Goal: Task Accomplishment & Management: Manage account settings

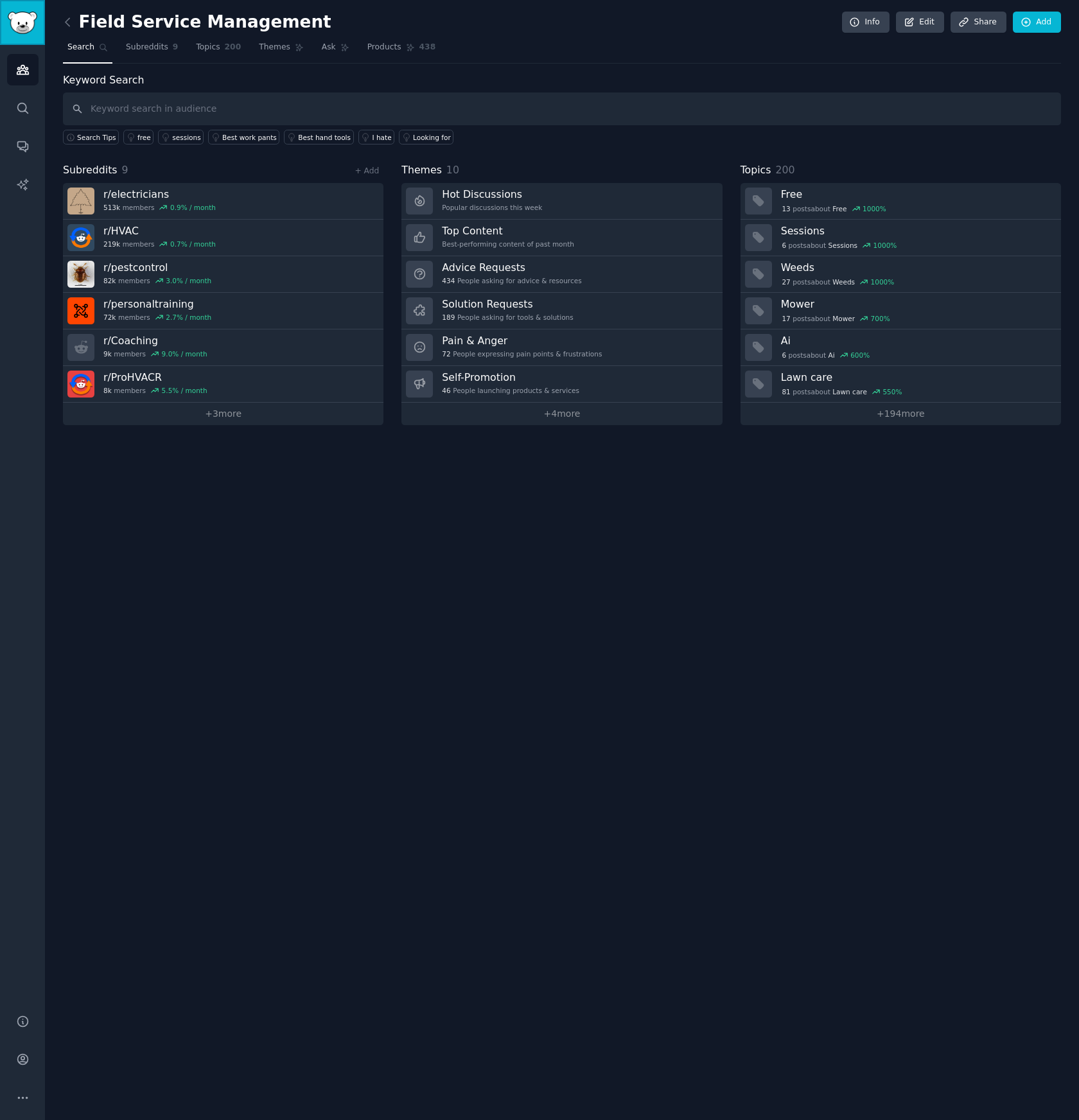
click at [25, 24] on img "Sidebar" at bounding box center [22, 22] width 29 height 22
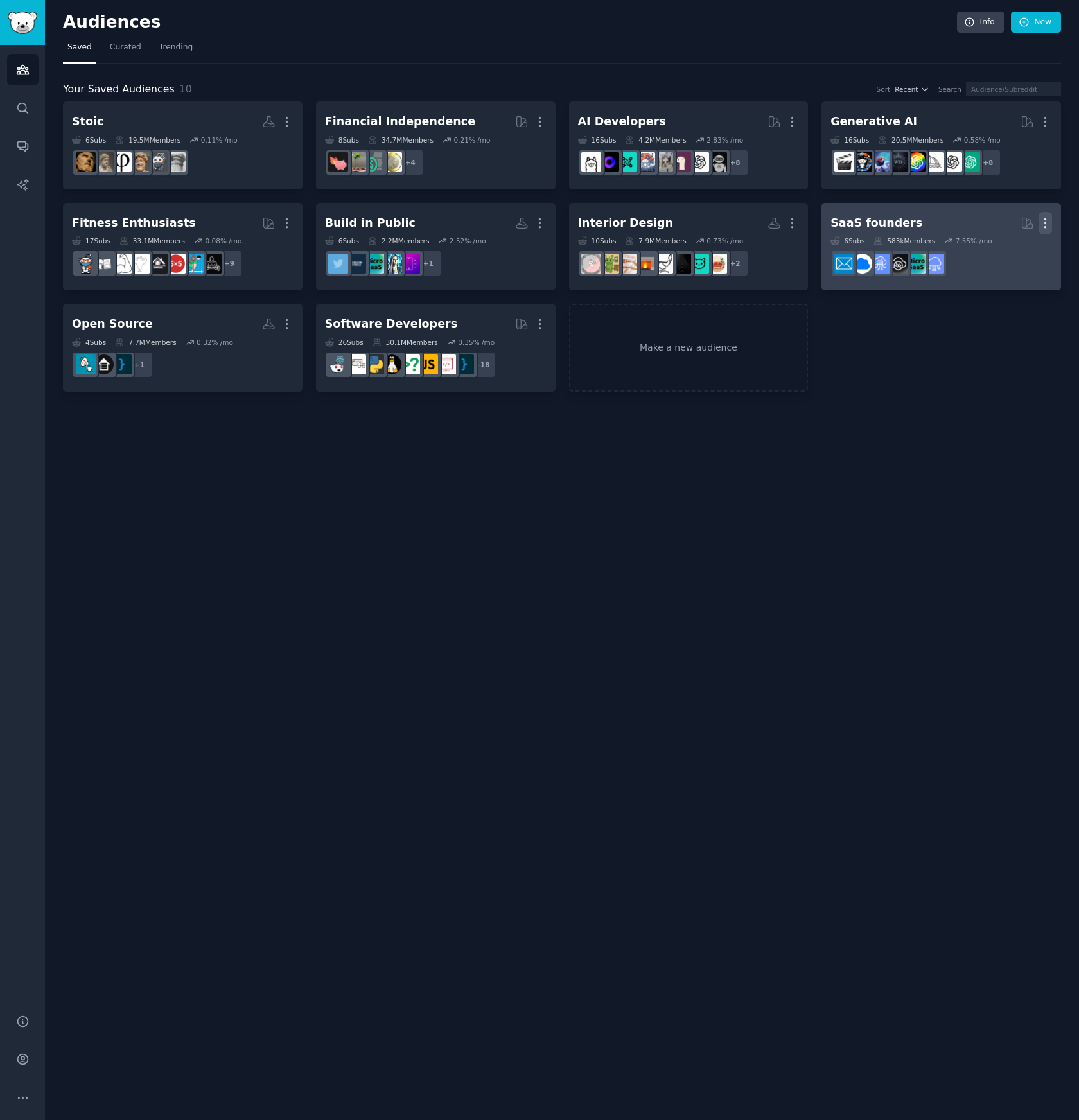
click at [1050, 223] on icon "button" at bounding box center [1045, 223] width 14 height 14
click at [997, 248] on p "Delete" at bounding box center [1010, 250] width 29 height 14
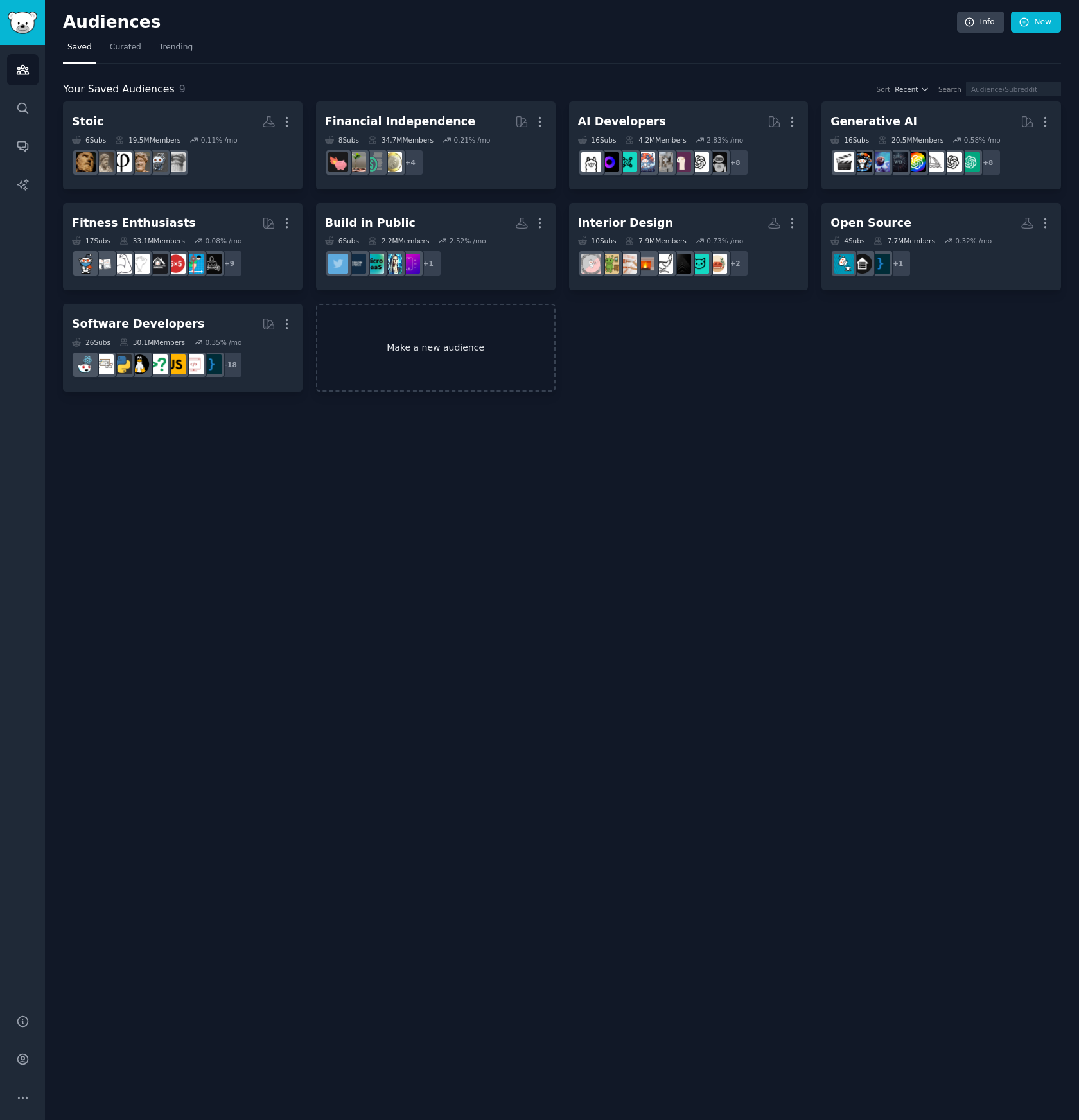
click at [447, 344] on link "Make a new audience" at bounding box center [436, 347] width 240 height 88
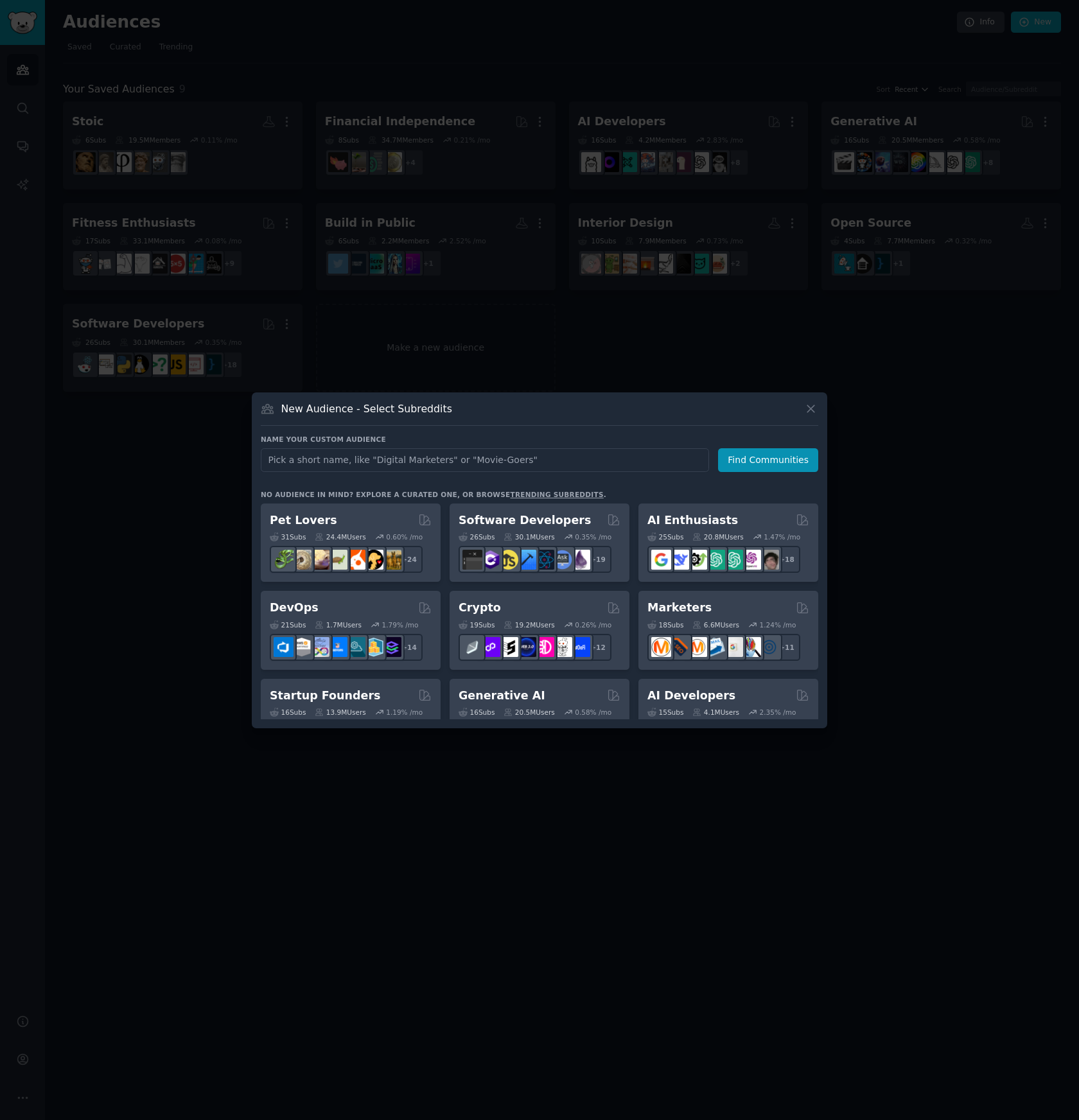
type input "N"
type input "Mealplanners"
click button "Find Communities" at bounding box center [768, 460] width 100 height 24
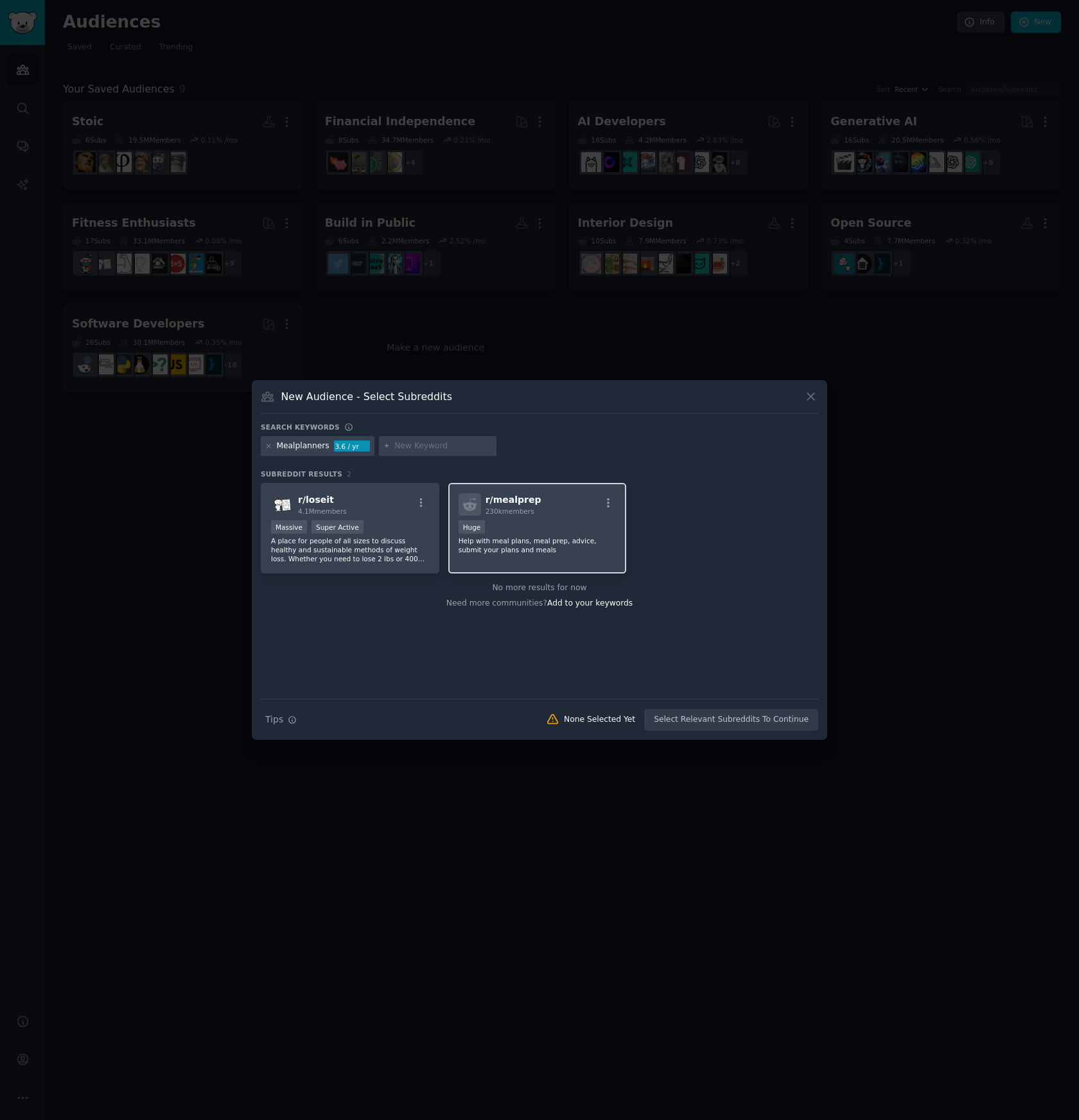
click at [551, 543] on p "Help with meal plans, meal prep, advice, submit your plans and meals" at bounding box center [537, 544] width 158 height 18
click at [344, 543] on p "A place for people of all sizes to discuss healthy and sustainable methods of w…" at bounding box center [349, 549] width 158 height 27
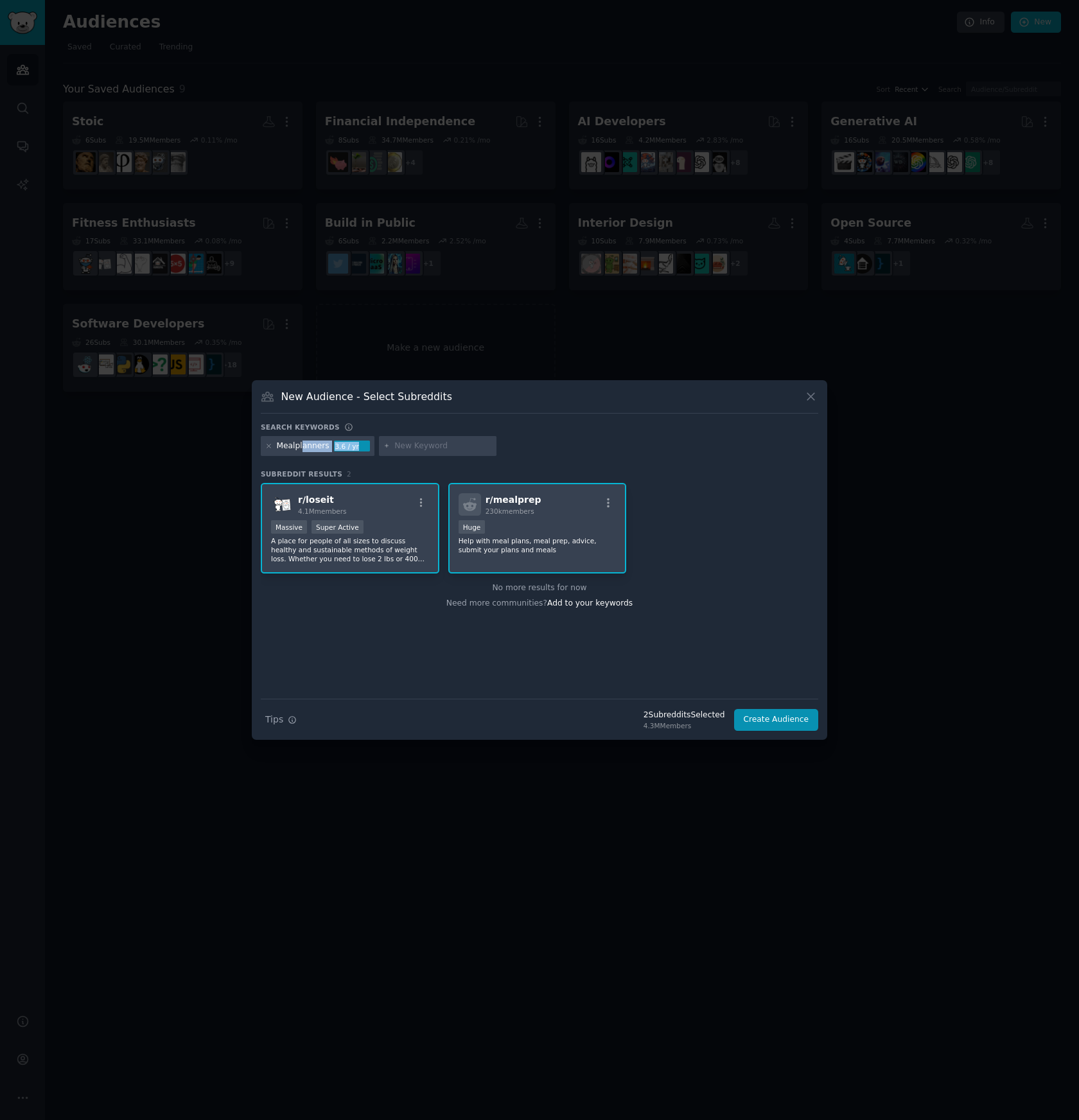
drag, startPoint x: 300, startPoint y: 449, endPoint x: 368, endPoint y: 447, distance: 68.0
click at [368, 447] on div "Mealplanners 3.6 / yr" at bounding box center [318, 446] width 114 height 21
click at [425, 440] on input "text" at bounding box center [443, 445] width 97 height 11
type input "mealprep"
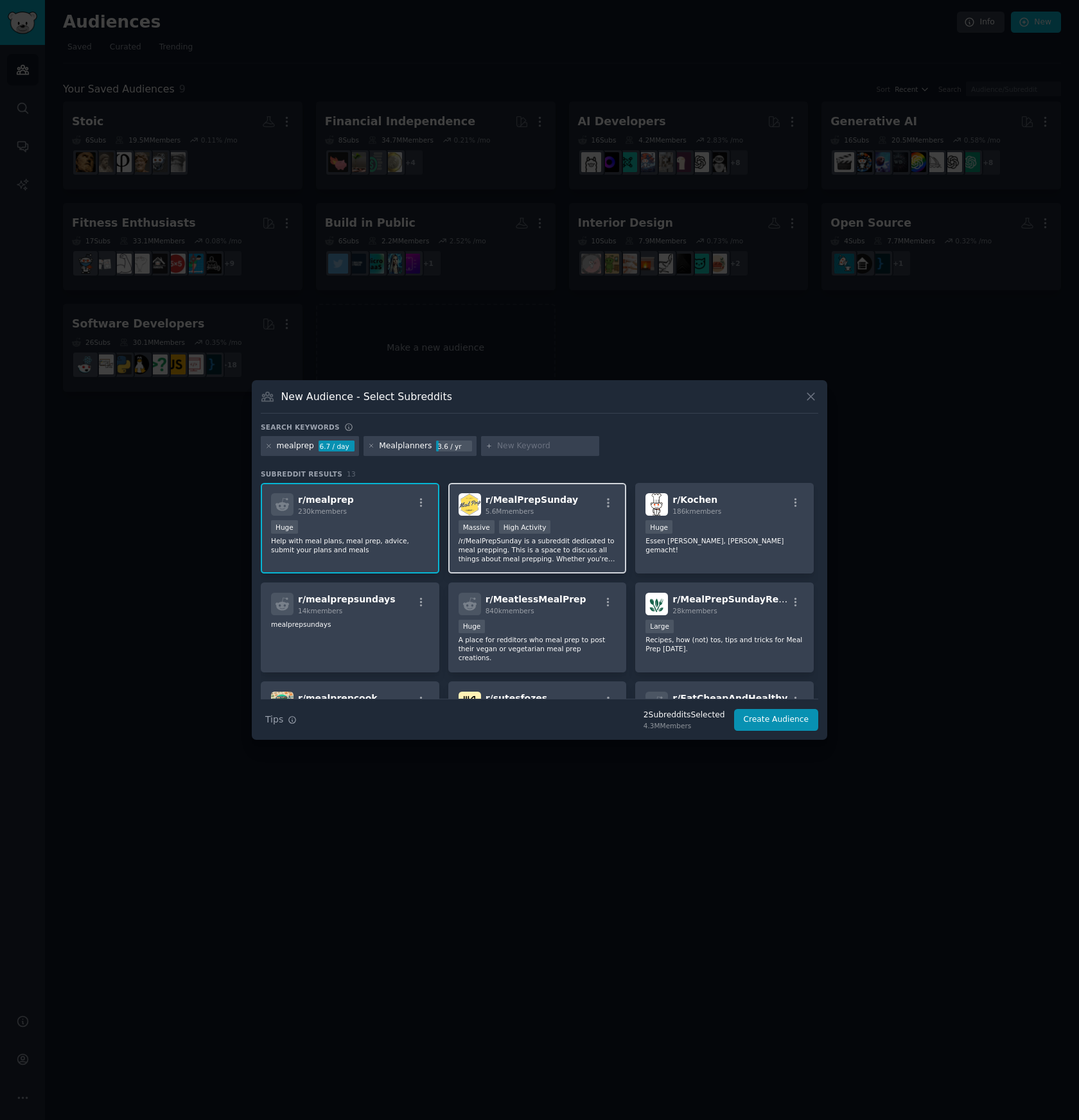
click at [568, 555] on p "/r/MealPrepSunday is a subreddit dedicated to meal prepping. This is a space to…" at bounding box center [537, 549] width 158 height 27
click at [359, 526] on div "100,000 - 1,000,000 members Huge" at bounding box center [349, 528] width 158 height 16
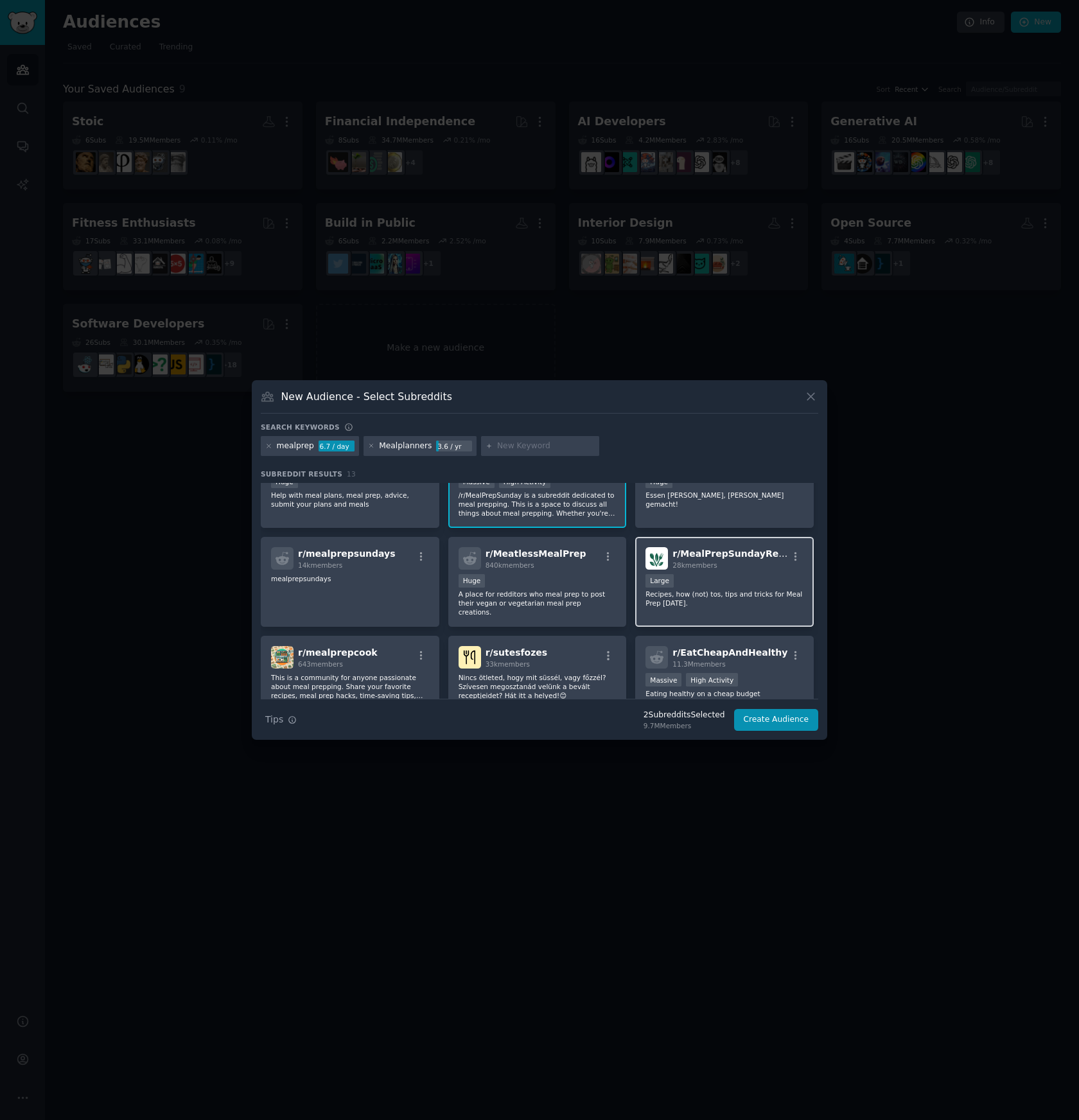
scroll to position [57, 0]
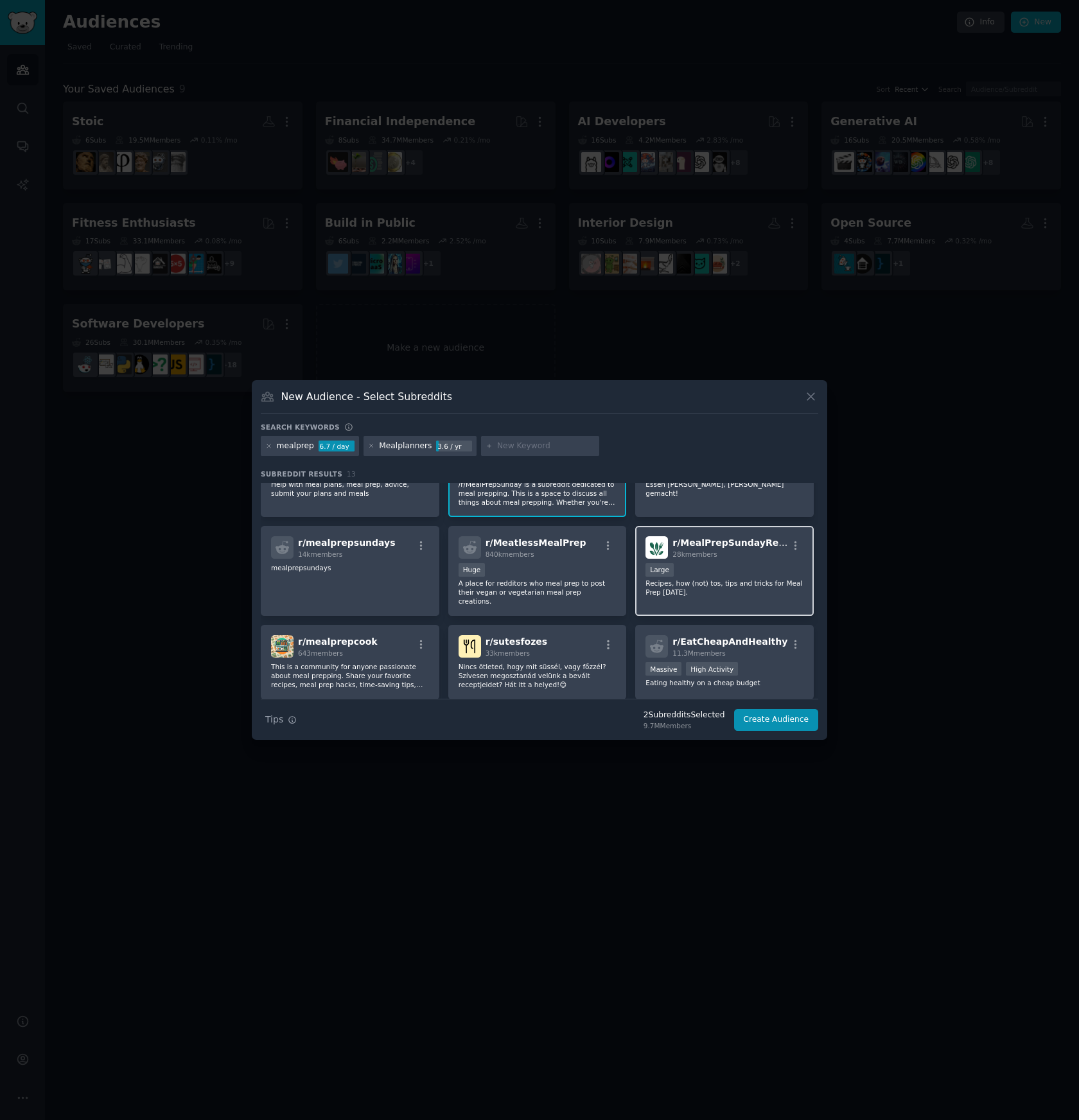
drag, startPoint x: 563, startPoint y: 588, endPoint x: 633, endPoint y: 600, distance: 71.0
click at [563, 588] on p "A place for redditors who meal prep to post their vegan or vegetarian meal prep…" at bounding box center [537, 591] width 158 height 27
click at [760, 594] on p "Recipes, how (not) tos, tips and tricks for Meal Prep [DATE]." at bounding box center [724, 587] width 158 height 18
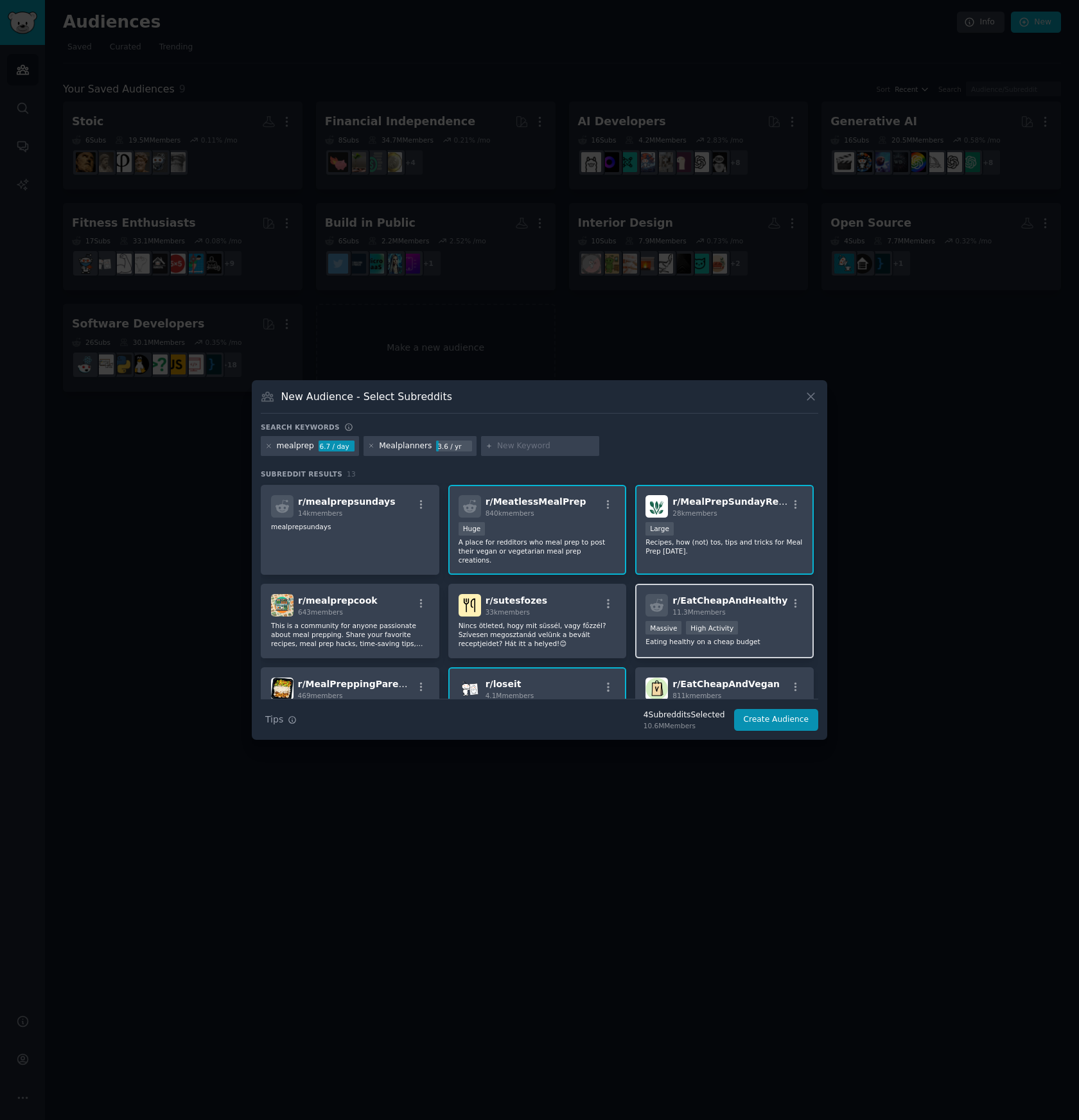
scroll to position [106, 0]
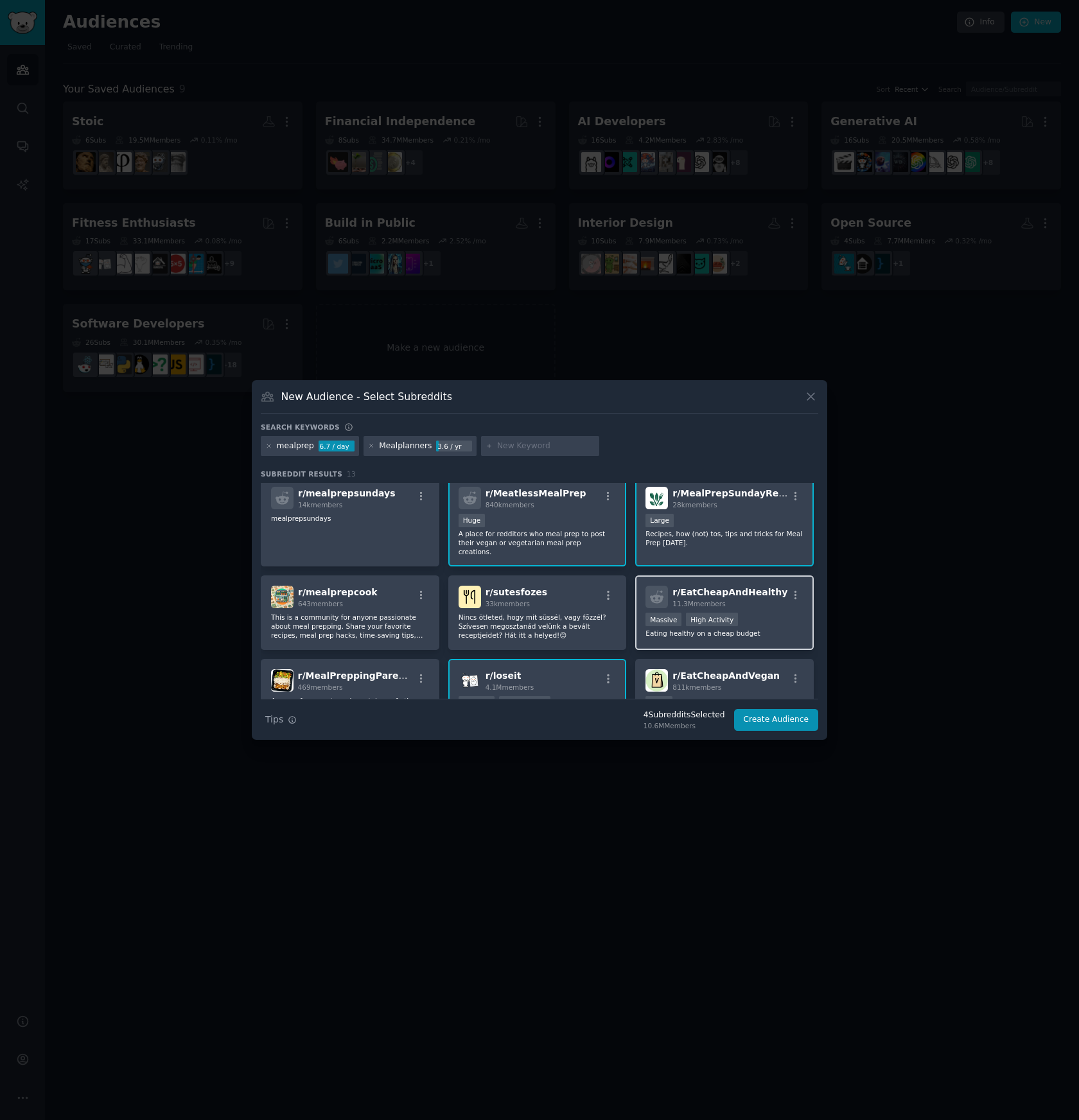
click at [742, 629] on p "Eating healthy on a cheap budget" at bounding box center [724, 633] width 158 height 9
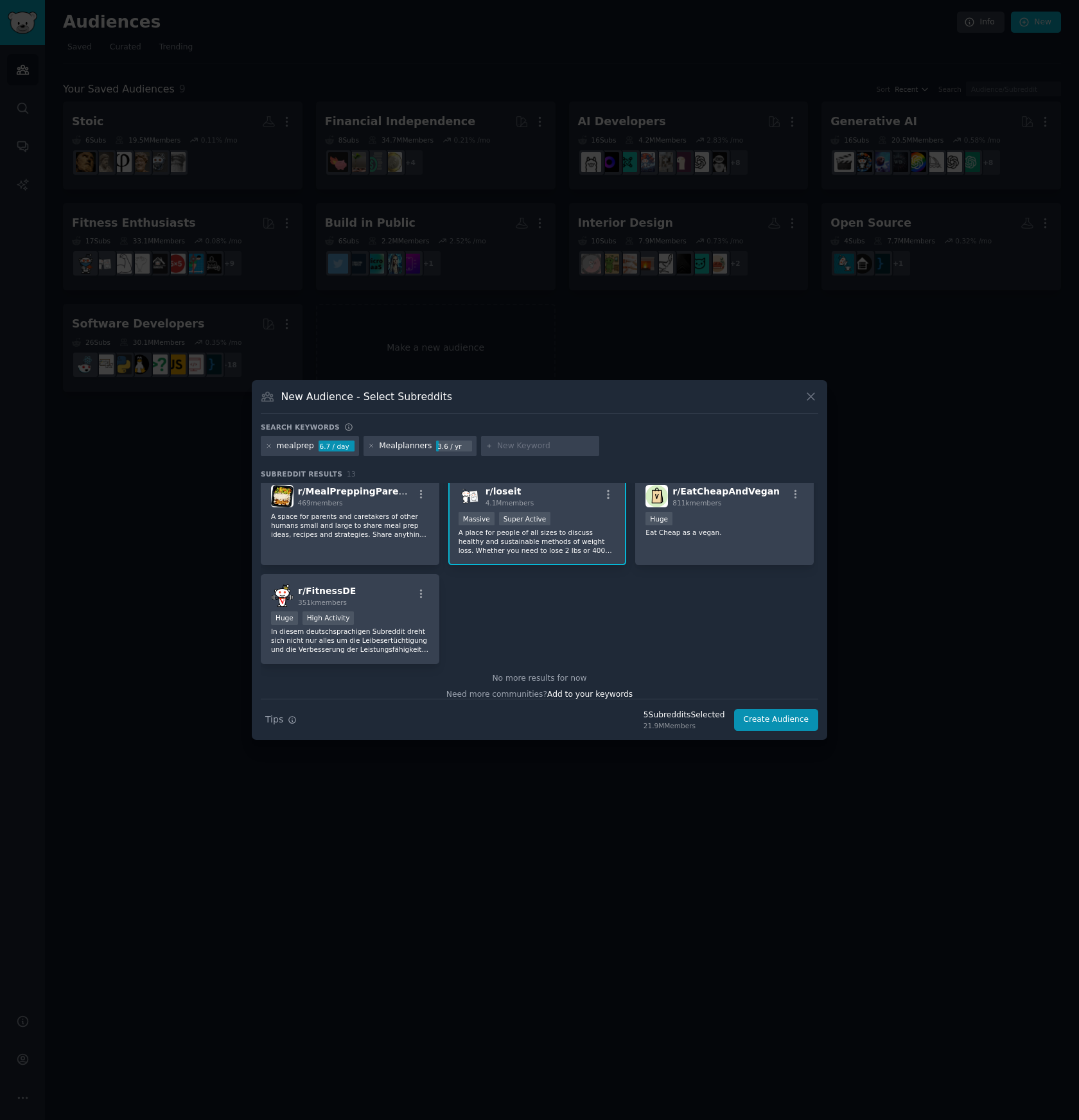
scroll to position [291, 0]
click at [780, 719] on button "Create Audience" at bounding box center [777, 719] width 84 height 22
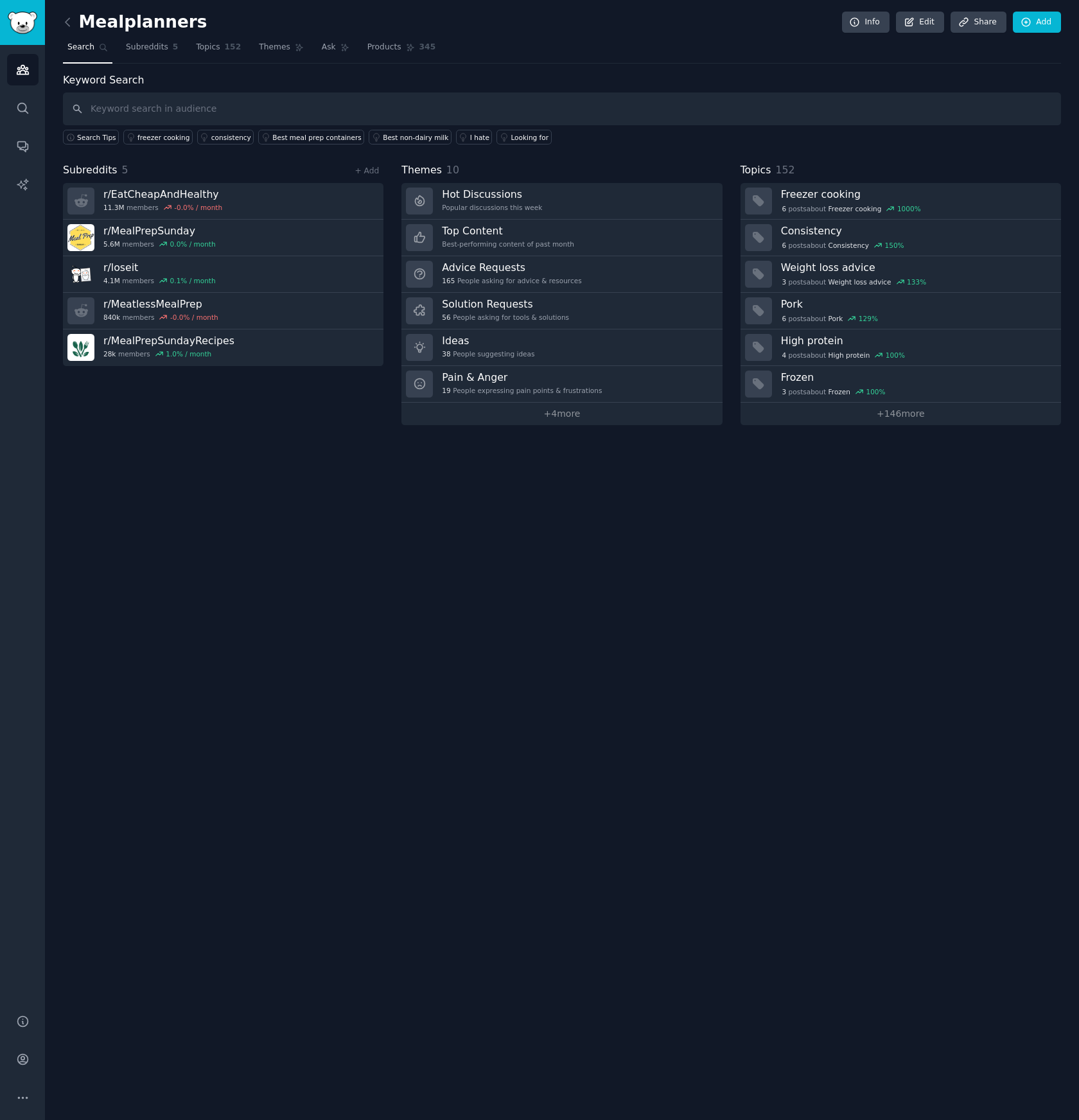
click at [166, 22] on h2 "Mealplanners" at bounding box center [134, 22] width 144 height 21
click at [901, 20] on link "Edit" at bounding box center [920, 22] width 48 height 22
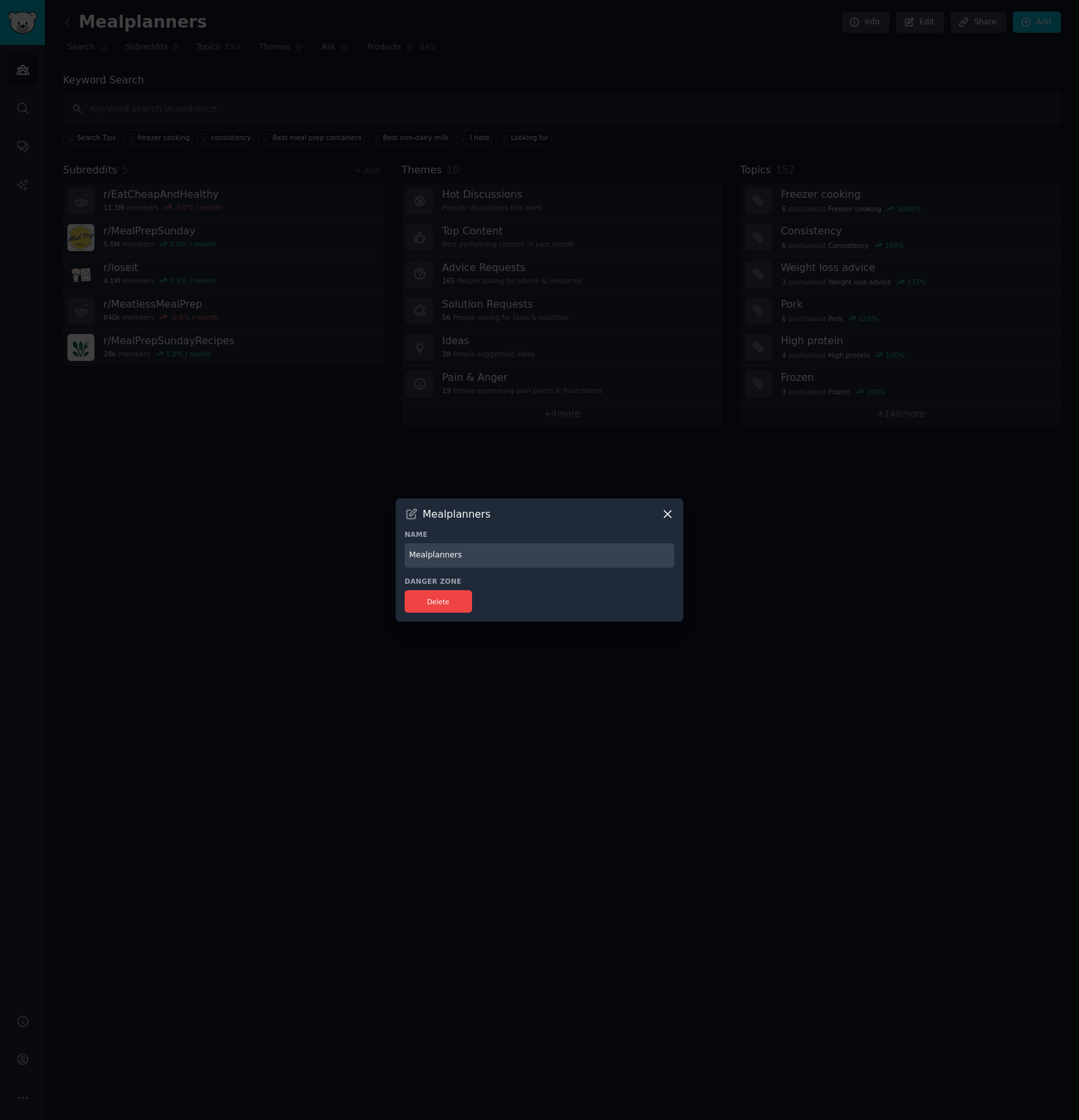
drag, startPoint x: 450, startPoint y: 548, endPoint x: 432, endPoint y: 546, distance: 18.1
click at [430, 551] on input "Mealplanners" at bounding box center [539, 555] width 270 height 25
type input "Mealpreppers"
click at [666, 688] on div at bounding box center [540, 560] width 1079 height 1120
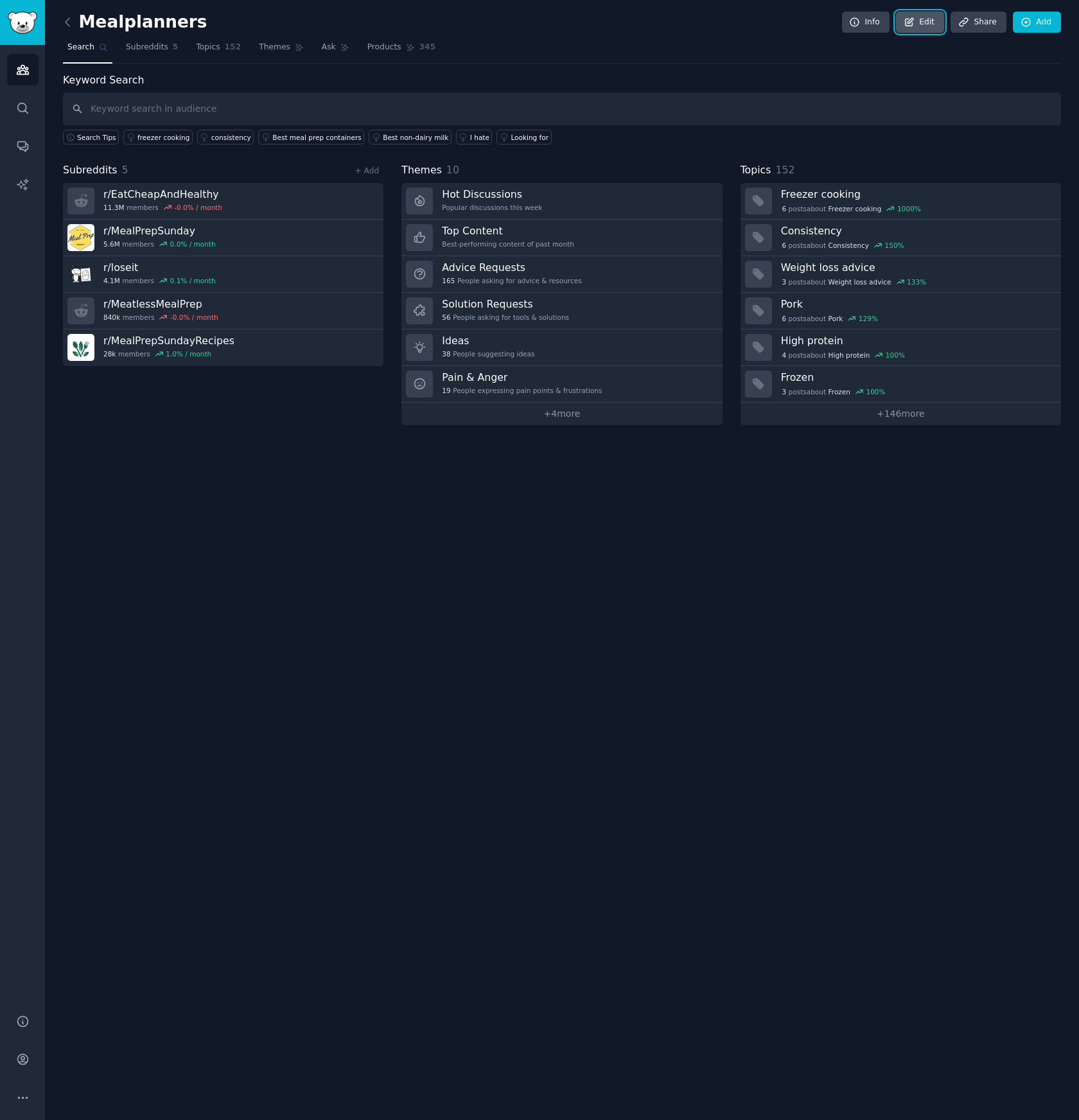
click at [926, 22] on link "Edit" at bounding box center [920, 22] width 48 height 22
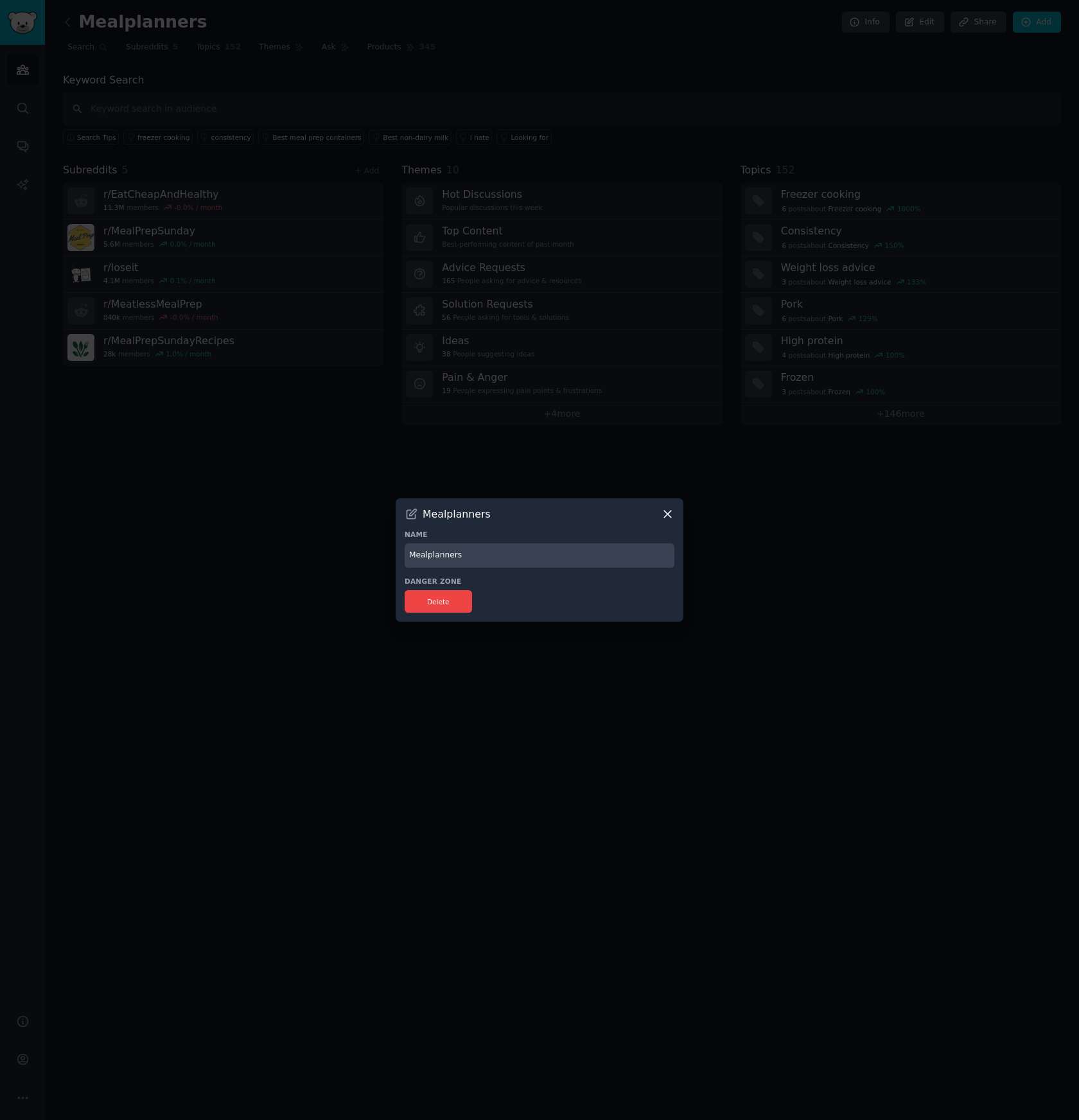
click at [493, 553] on input "Mealplanners" at bounding box center [539, 555] width 270 height 25
type input "Mealpreppers"
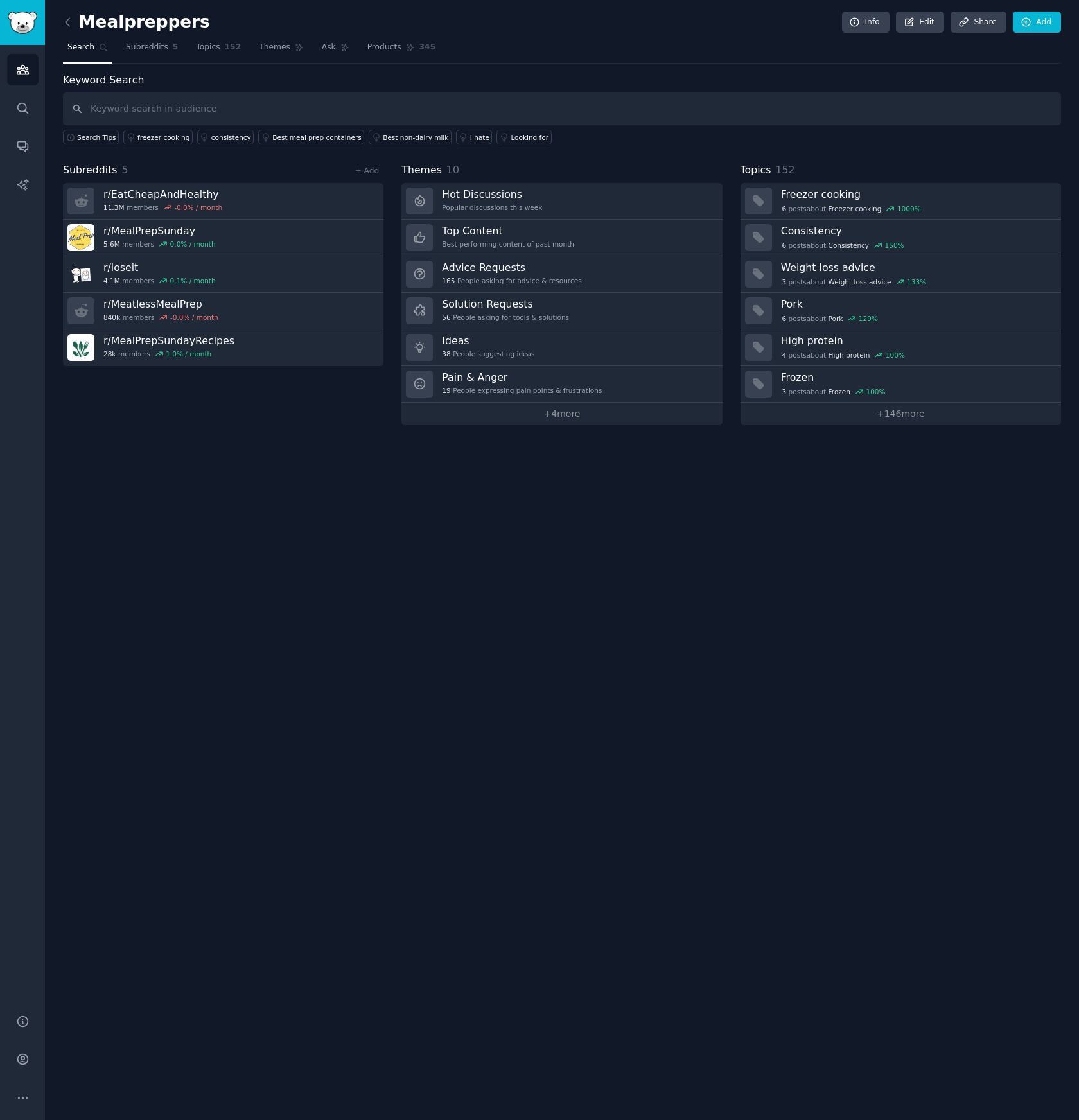
click at [652, 522] on div "Mealpreppers Info Edit Share Add Search Subreddits 5 Topics 152 Themes Ask Prod…" at bounding box center [562, 560] width 1034 height 1120
click at [520, 321] on div "Solution Requests 56 People asking for tools & solutions" at bounding box center [506, 310] width 128 height 27
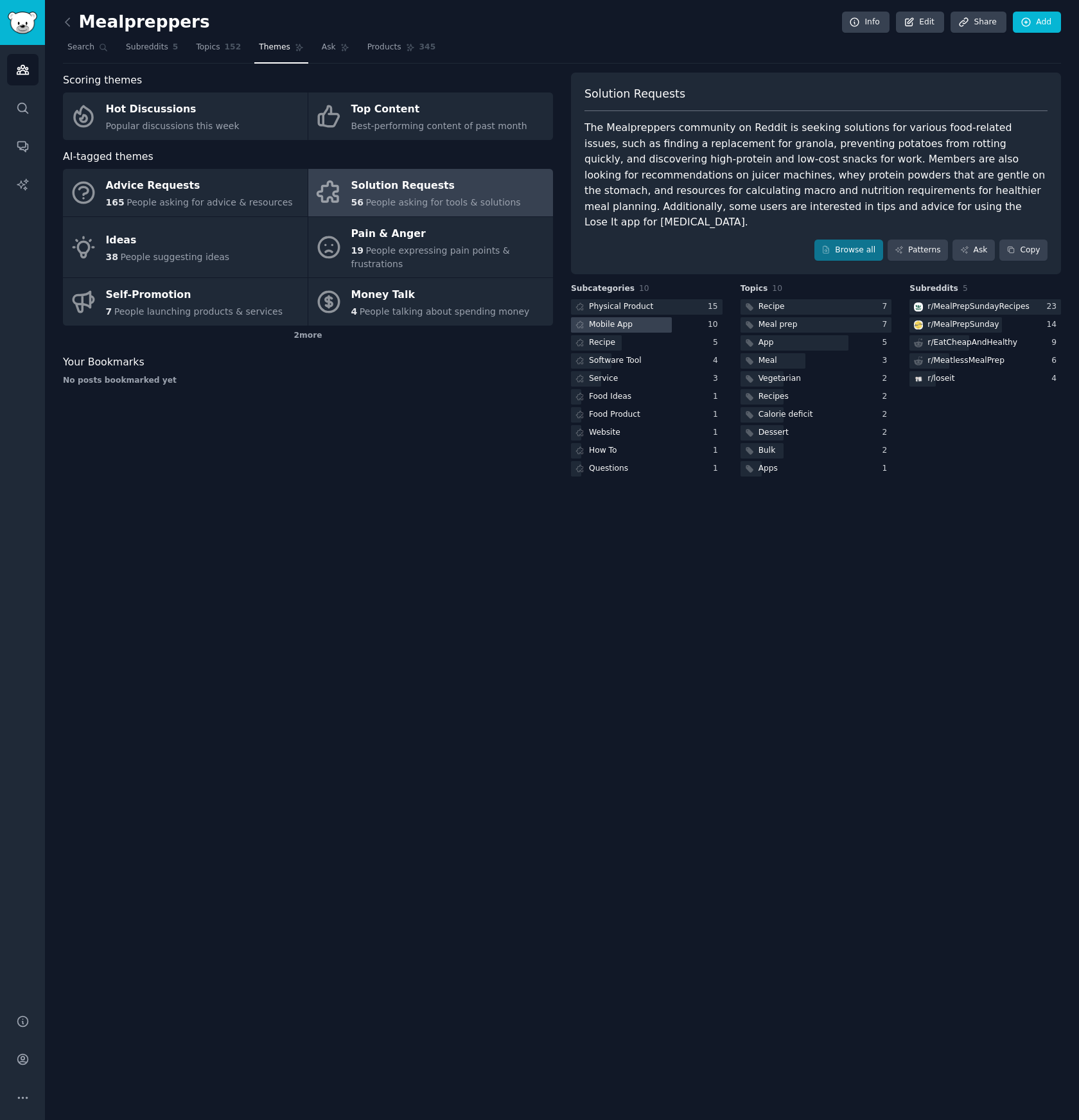
click at [640, 317] on div at bounding box center [621, 325] width 101 height 16
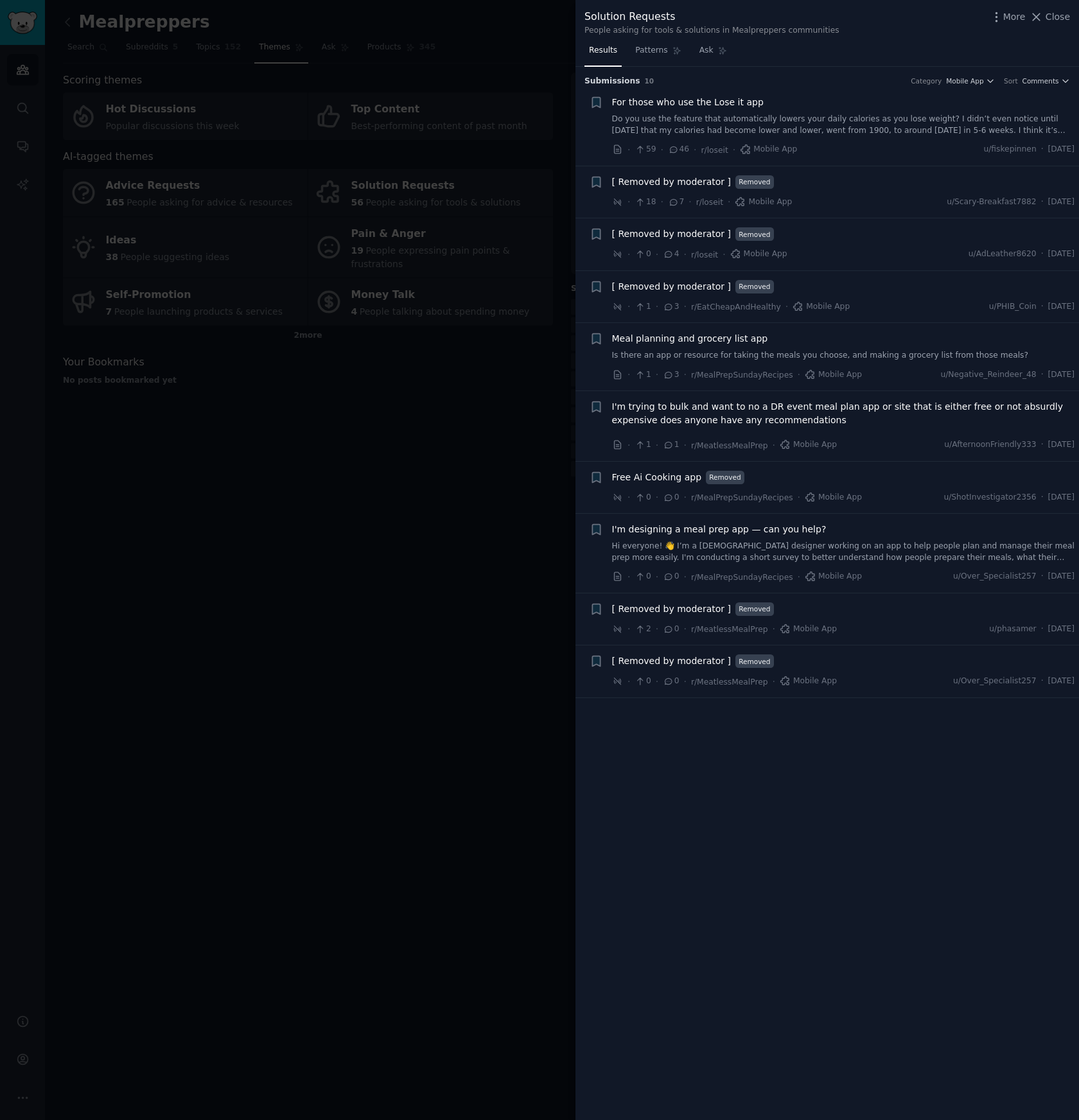
click at [883, 355] on link "Is there an app or resource for taking the meals you choose, and making a groce…" at bounding box center [843, 355] width 463 height 11
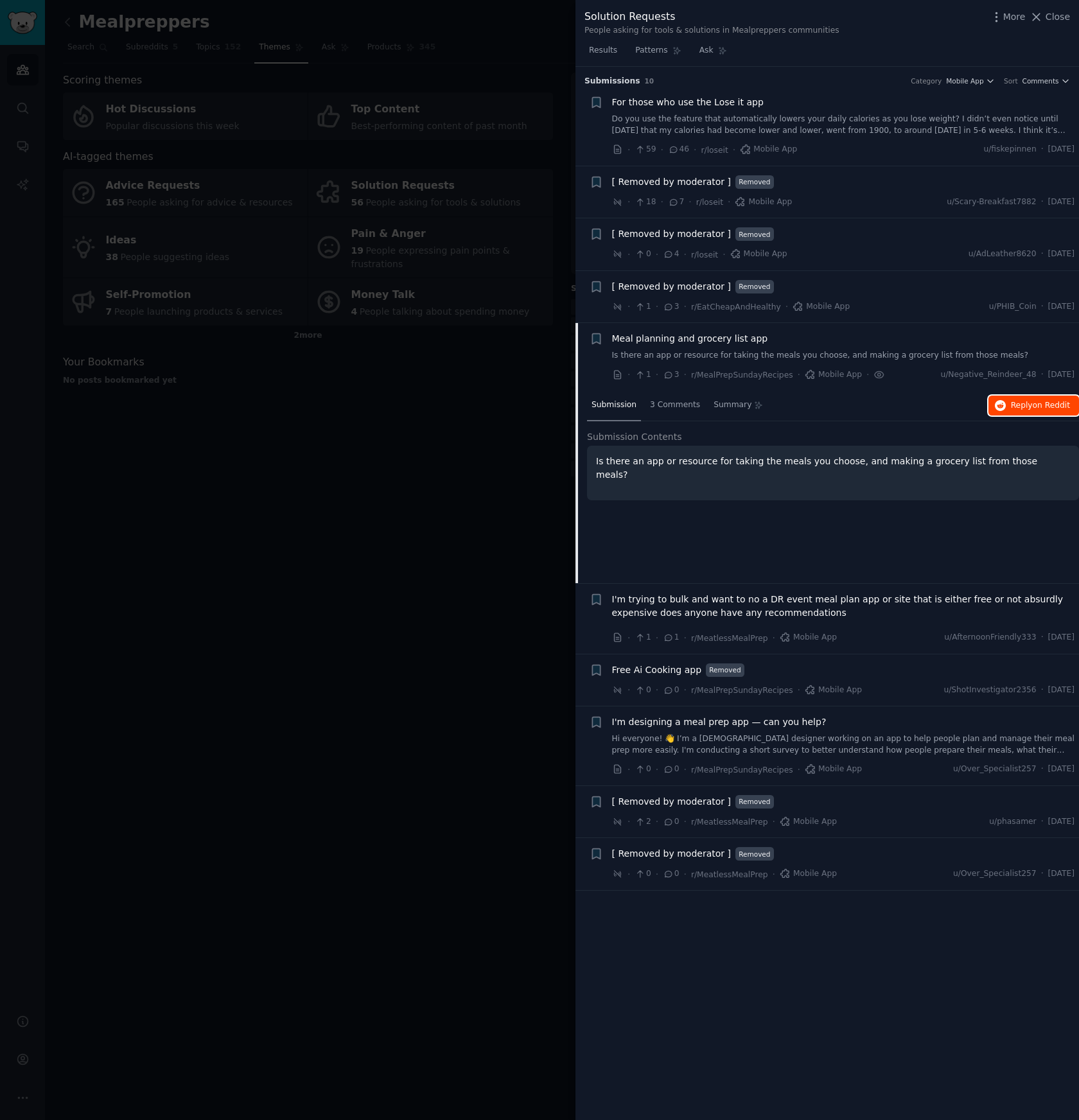
click at [1024, 407] on span "Reply on Reddit" at bounding box center [1040, 405] width 59 height 11
drag, startPoint x: 218, startPoint y: 418, endPoint x: 247, endPoint y: 407, distance: 31.0
click at [218, 418] on div at bounding box center [540, 560] width 1079 height 1120
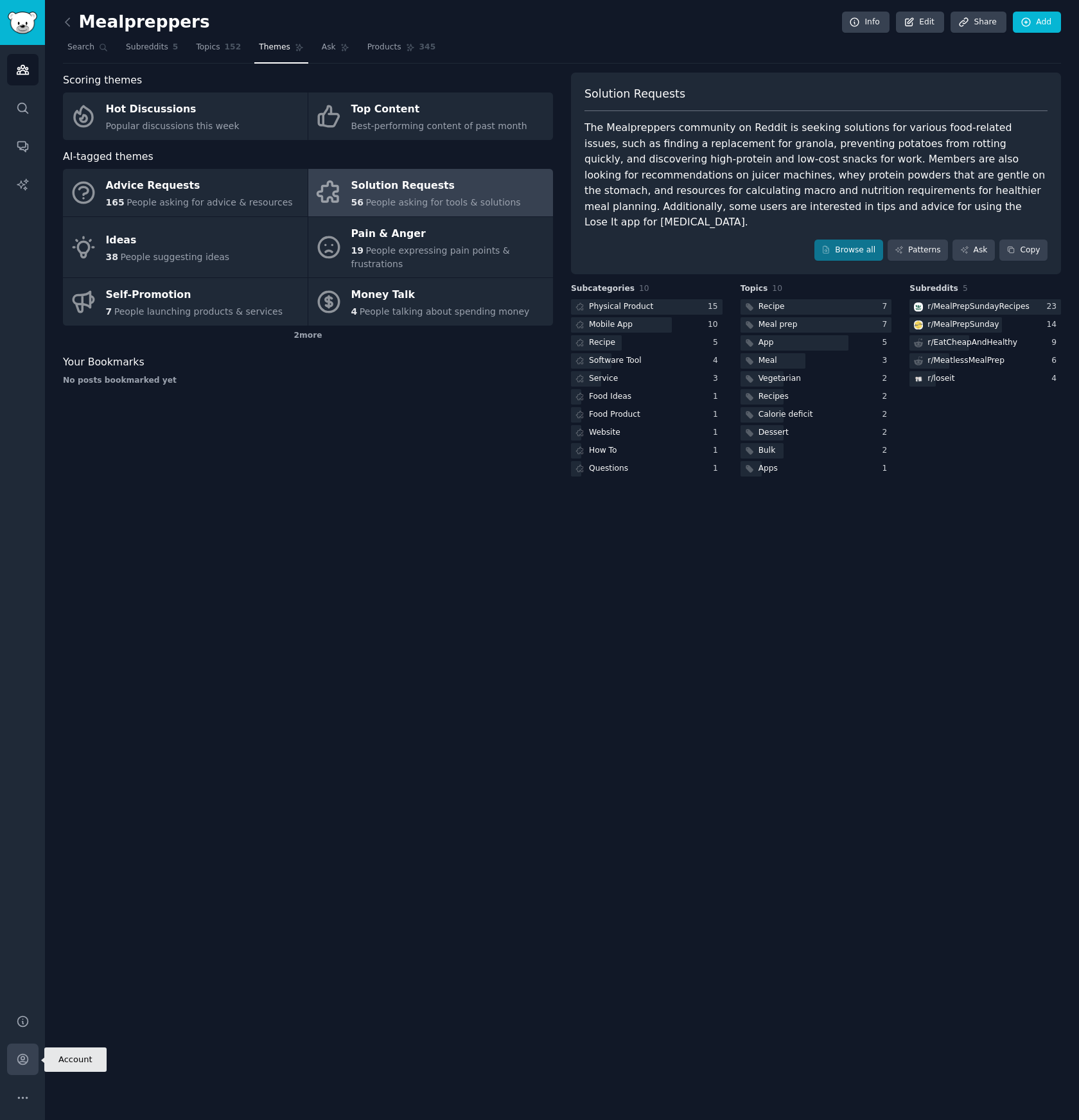
click at [32, 1062] on link "Account" at bounding box center [22, 1059] width 32 height 32
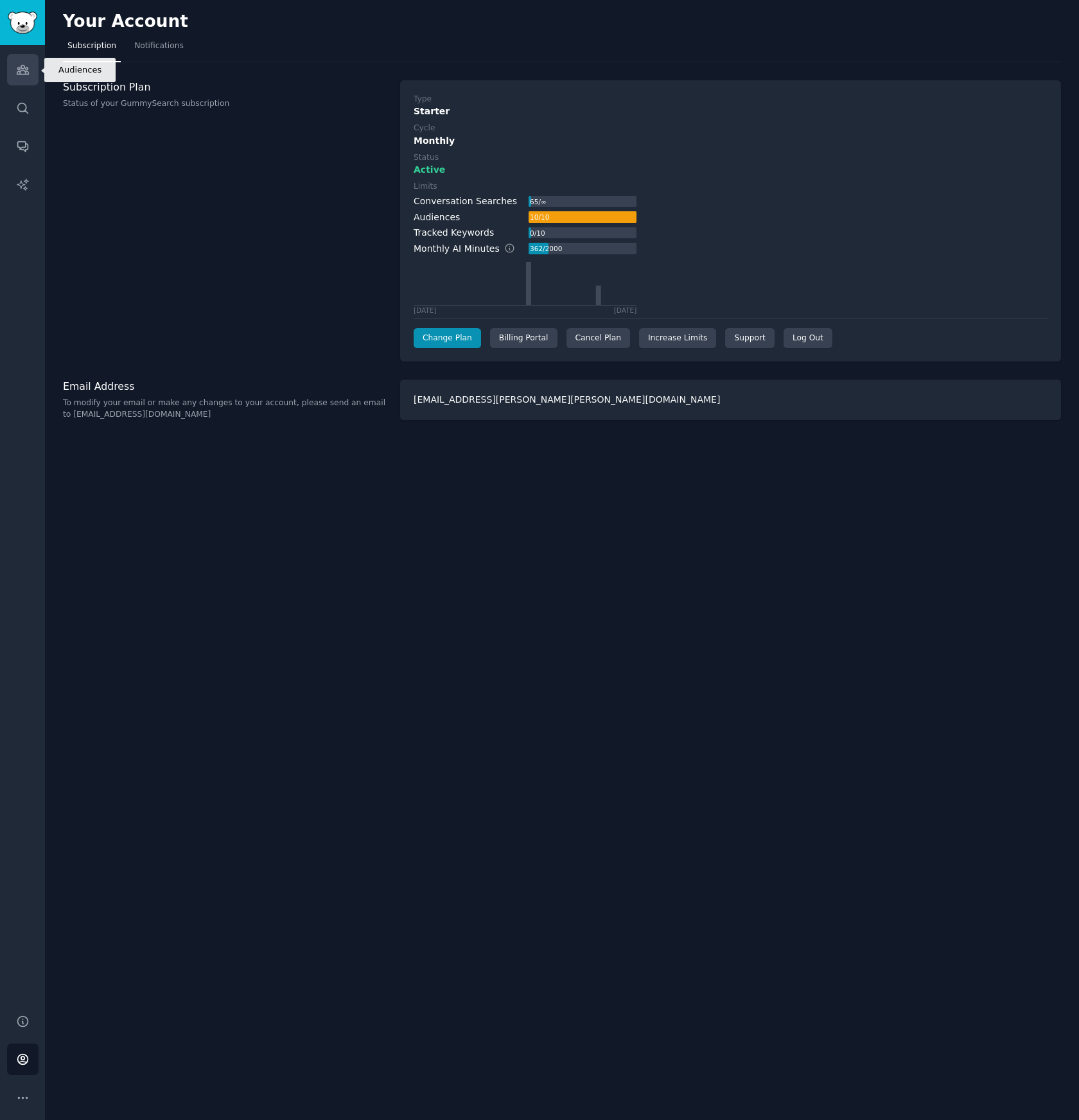
click at [22, 72] on icon "Sidebar" at bounding box center [23, 70] width 14 height 14
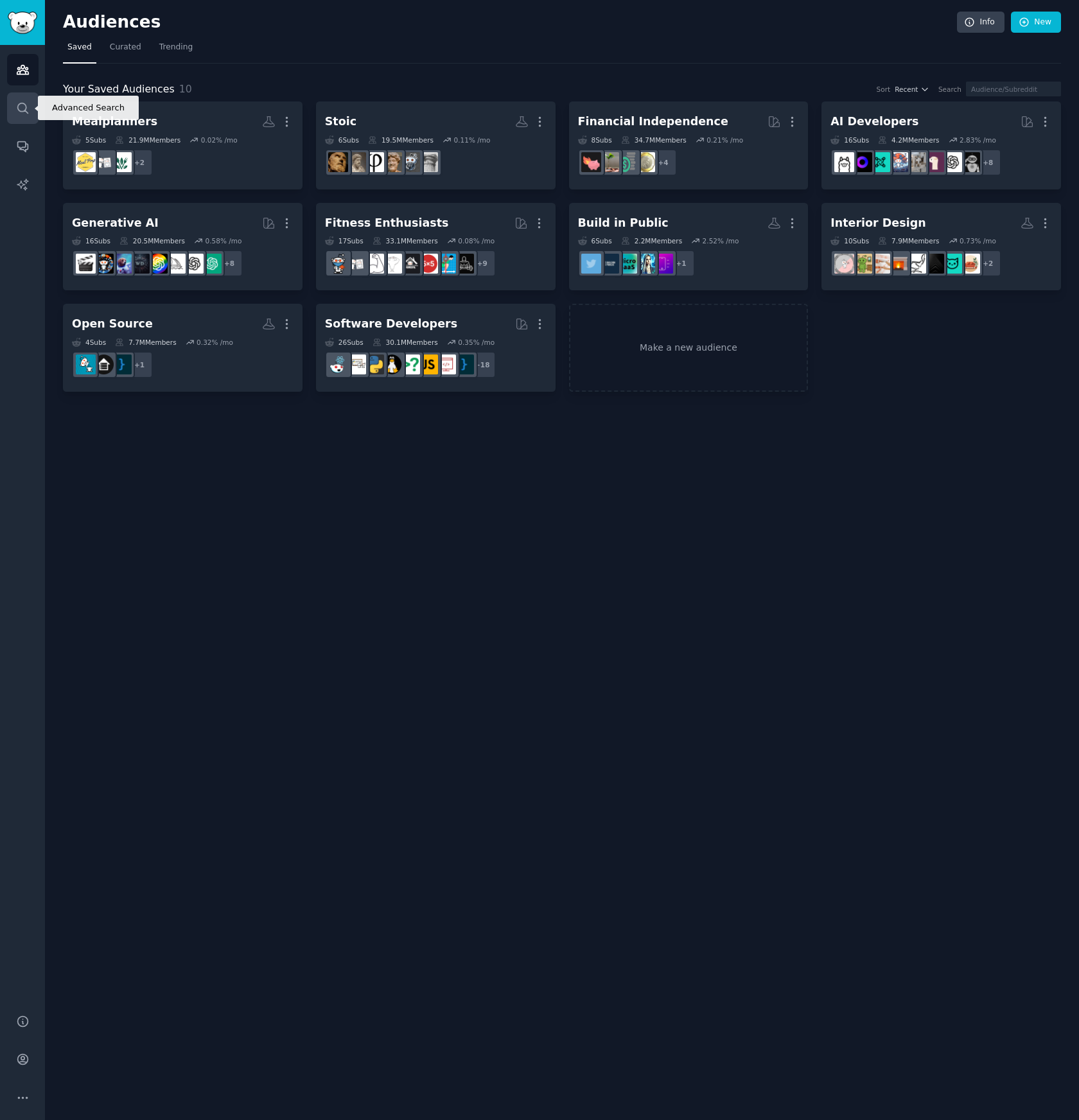
click at [18, 112] on icon "Sidebar" at bounding box center [23, 109] width 14 height 14
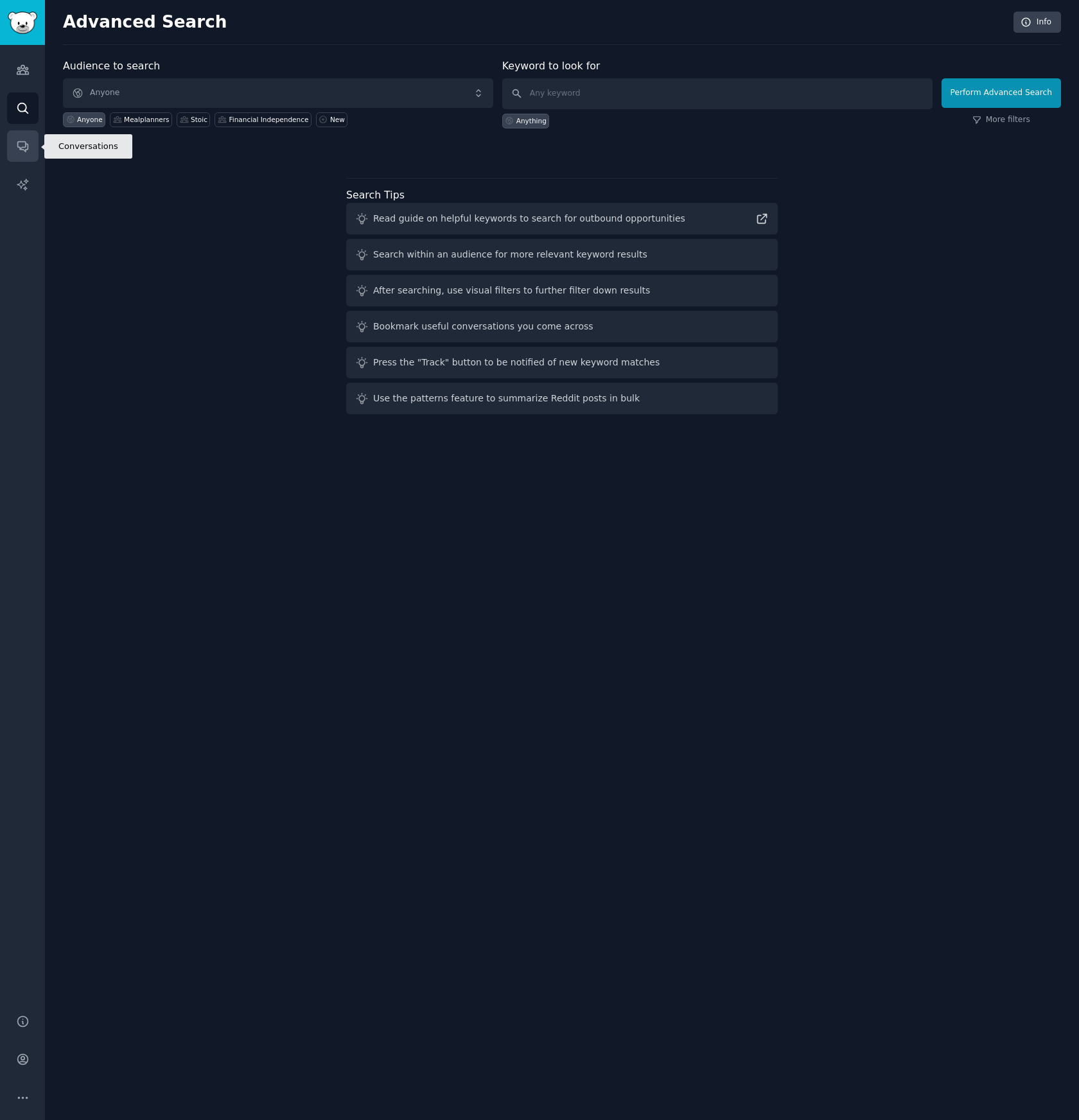
click at [22, 155] on link "Conversations" at bounding box center [22, 146] width 32 height 32
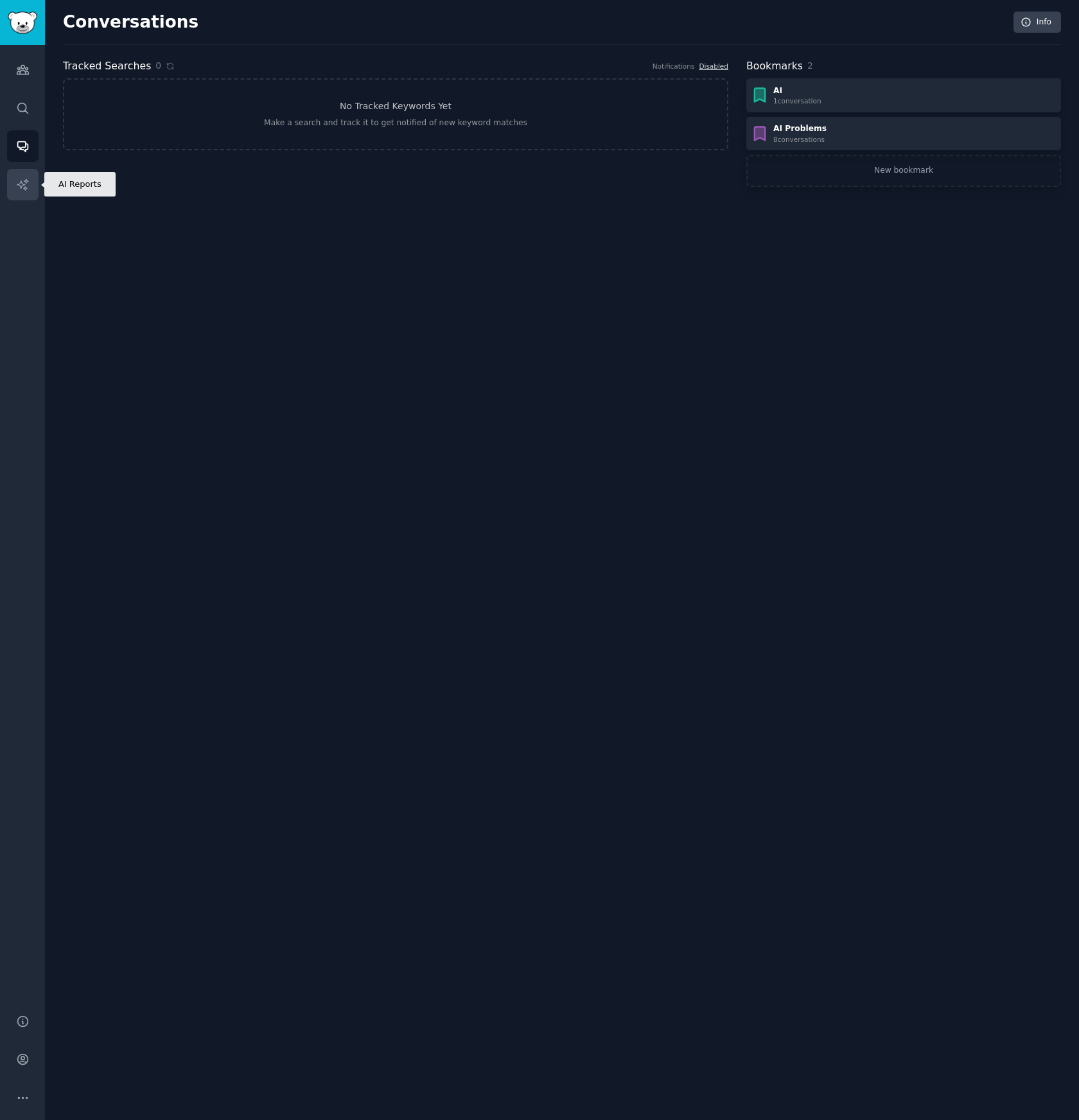
click at [24, 185] on icon "Sidebar" at bounding box center [23, 184] width 14 height 14
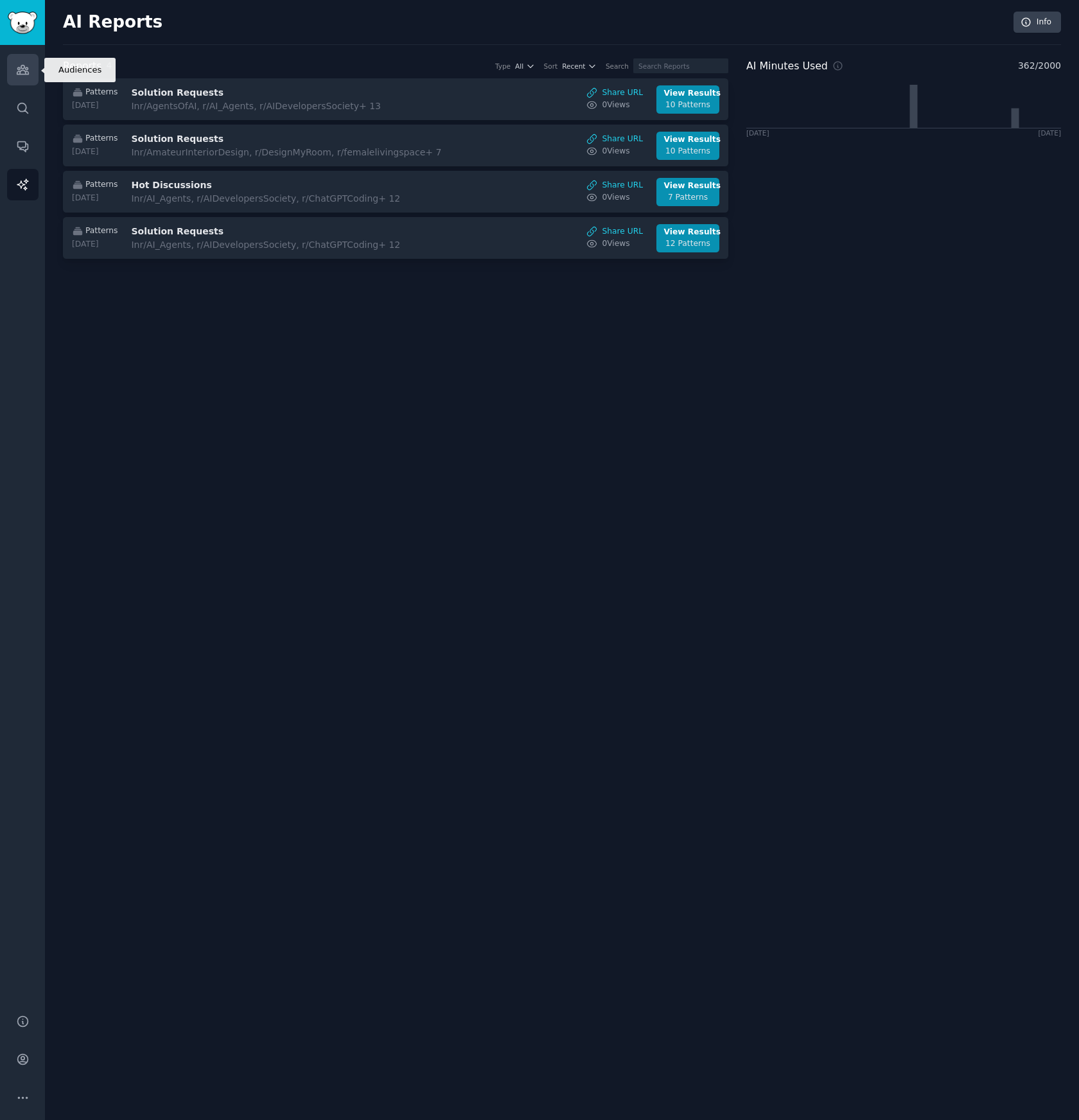
click at [19, 72] on icon "Sidebar" at bounding box center [22, 70] width 11 height 9
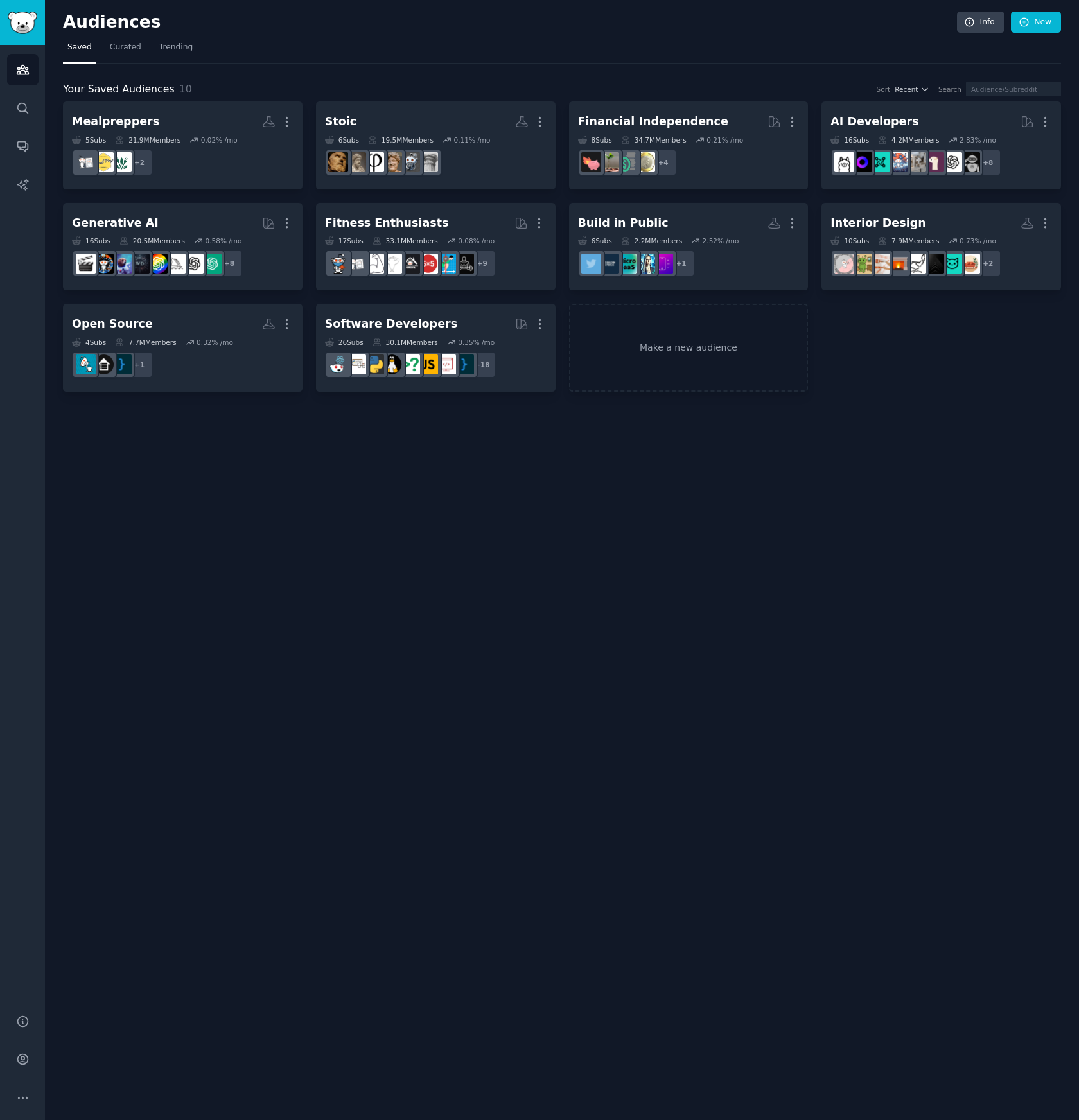
click at [874, 613] on div "Audiences Info New Saved Curated Trending Your Saved Audiences 10 Sort Recent S…" at bounding box center [562, 560] width 1034 height 1120
